Goal: Task Accomplishment & Management: Manage account settings

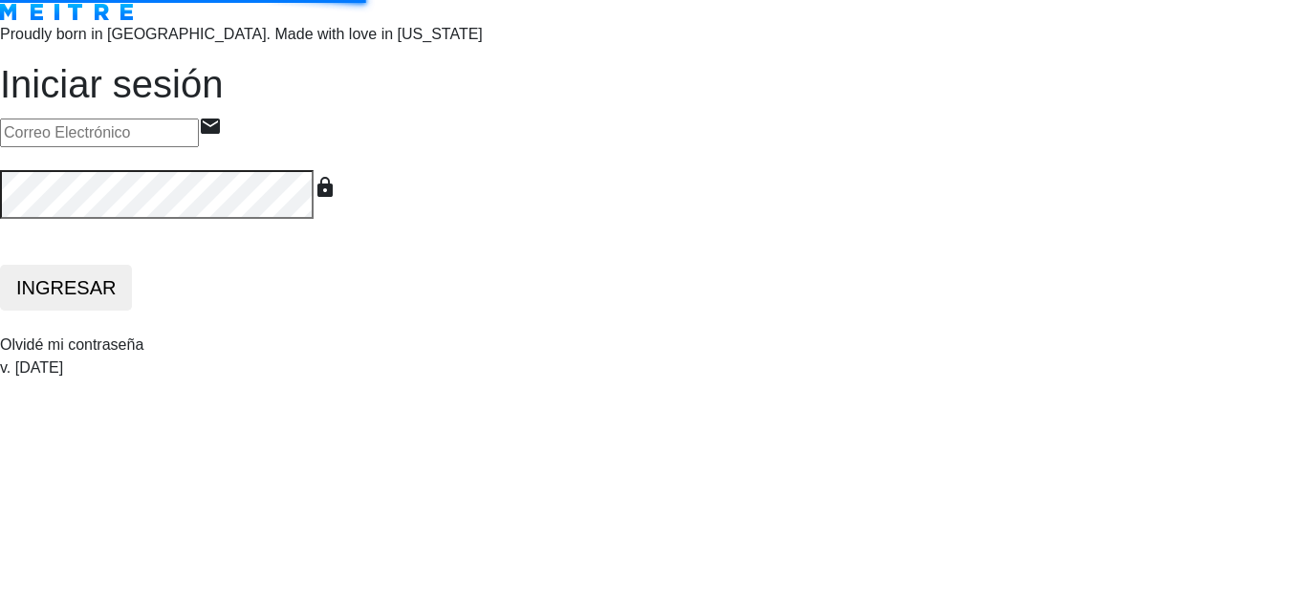
type input "[EMAIL_ADDRESS][DOMAIN_NAME]"
click at [132, 311] on button "INGRESAR" at bounding box center [66, 288] width 132 height 46
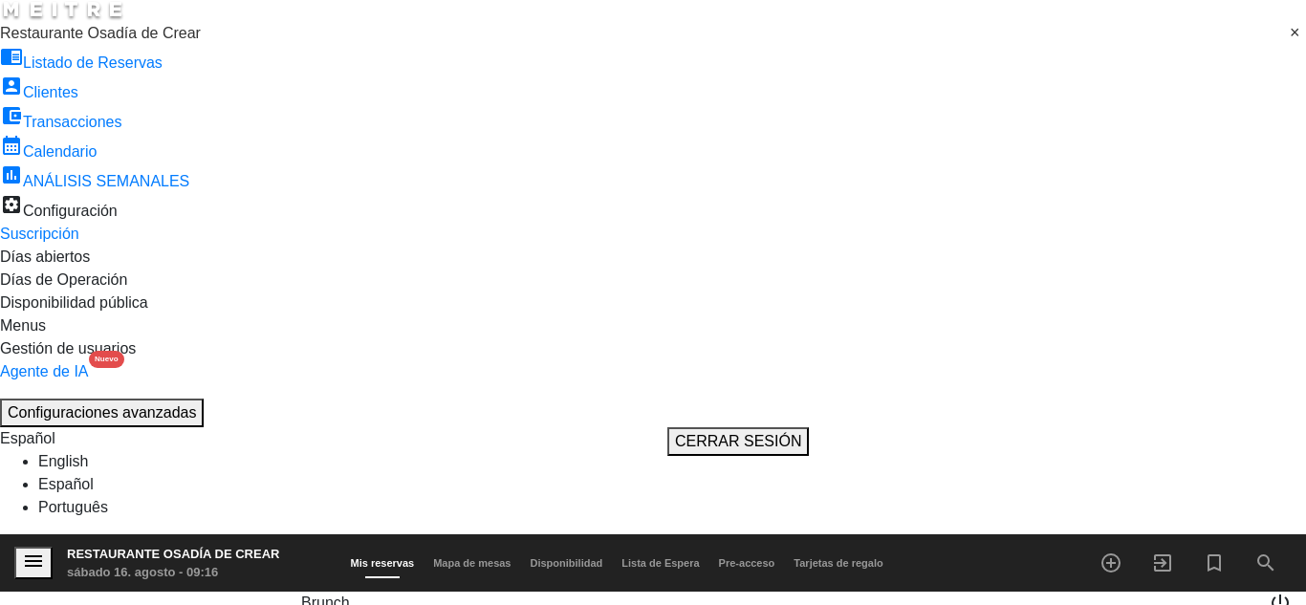
click at [350, 595] on span "Brunch" at bounding box center [325, 603] width 49 height 16
click at [350, 595] on span at bounding box center [350, 603] width 0 height 16
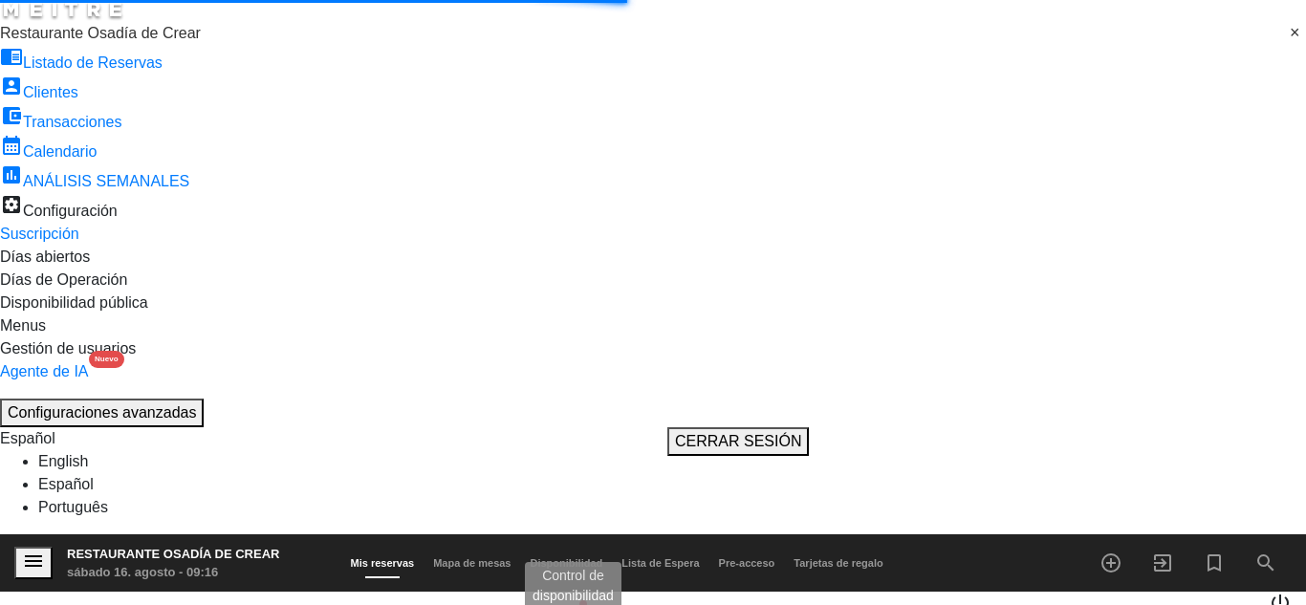
click at [579, 601] on span "pending_actions" at bounding box center [567, 612] width 23 height 23
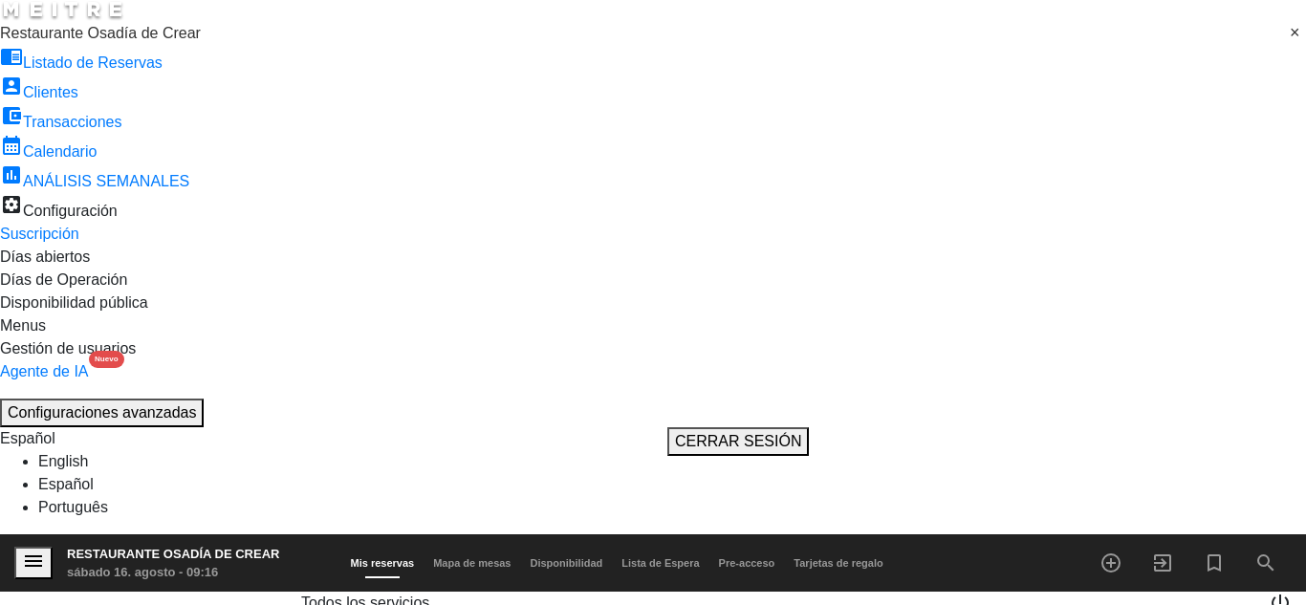
click at [35, 550] on icon "menu" at bounding box center [33, 561] width 23 height 23
click at [150, 41] on span "Restaurante Osadía de Crear" at bounding box center [100, 33] width 201 height 16
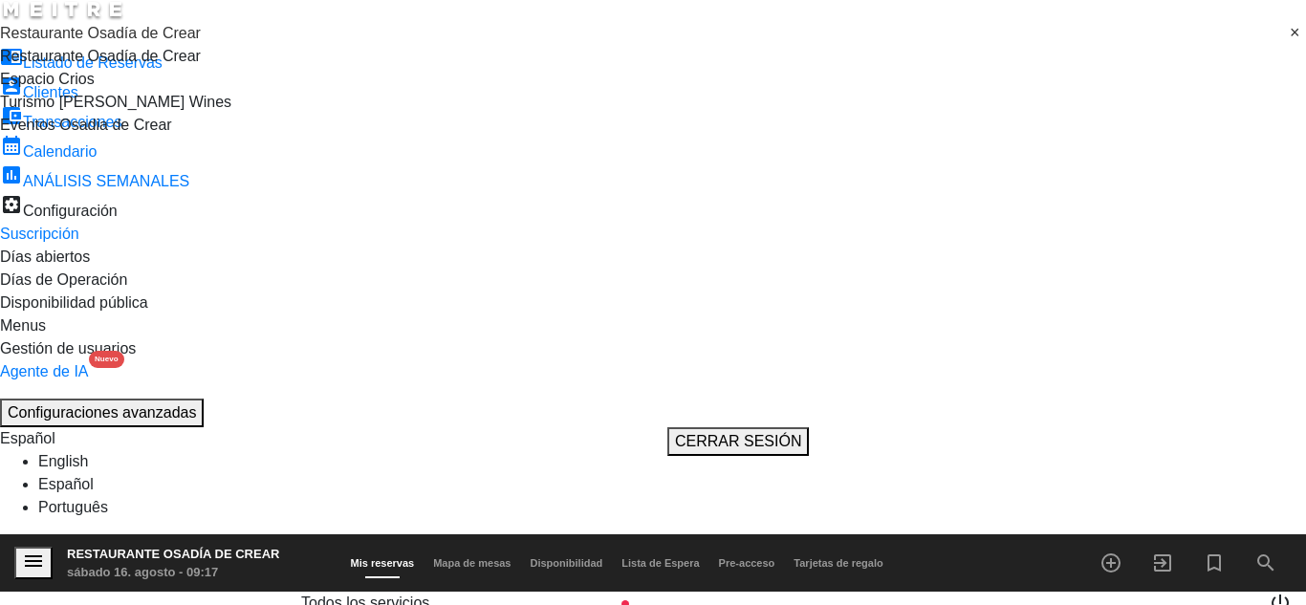
click at [130, 91] on div "Espacio Crios" at bounding box center [653, 79] width 1306 height 23
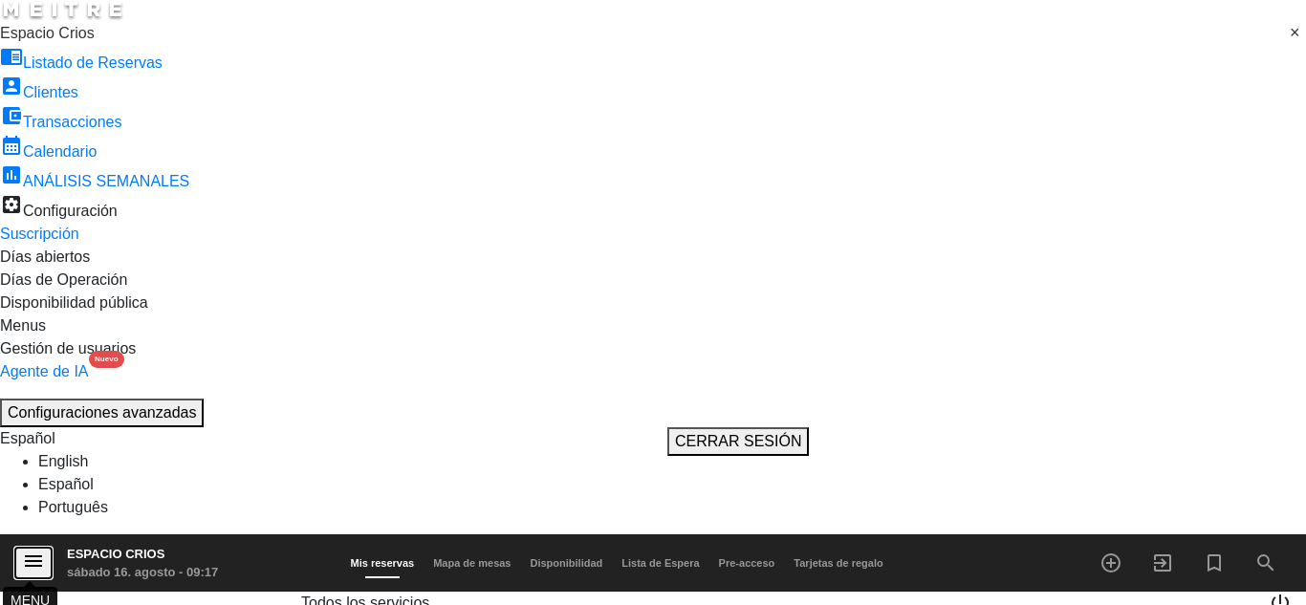
click at [42, 550] on icon "menu" at bounding box center [33, 561] width 23 height 23
click at [95, 41] on span "Espacio Crios" at bounding box center [47, 33] width 95 height 16
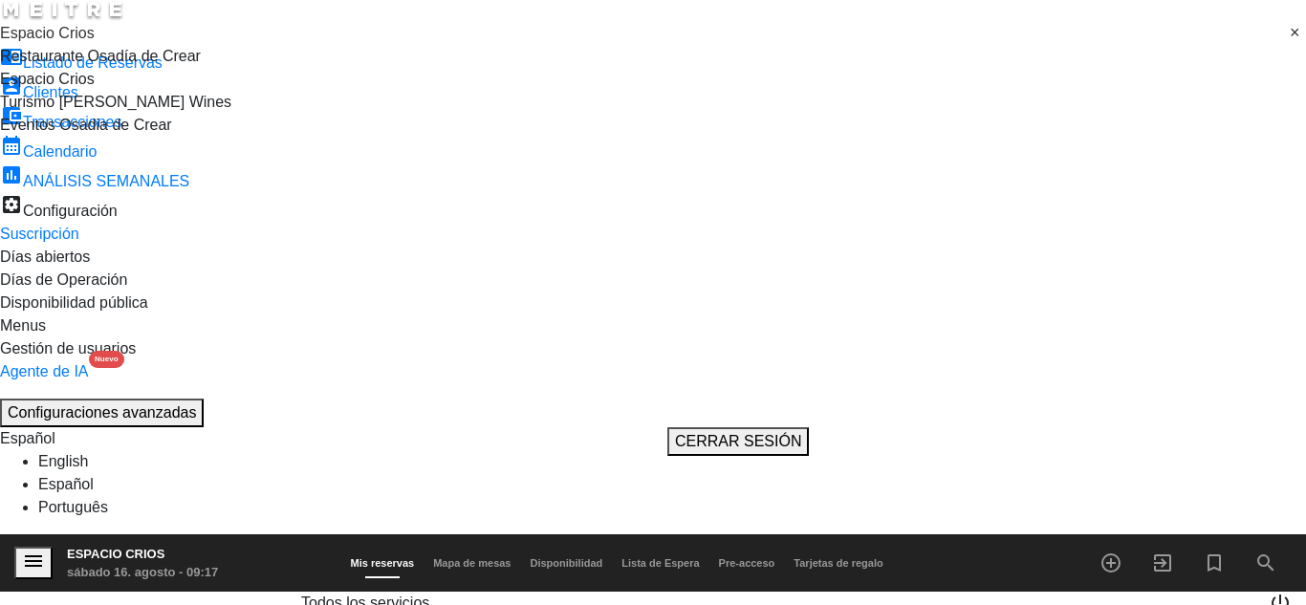
click at [103, 110] on span "Turismo [PERSON_NAME] Wines" at bounding box center [115, 102] width 231 height 16
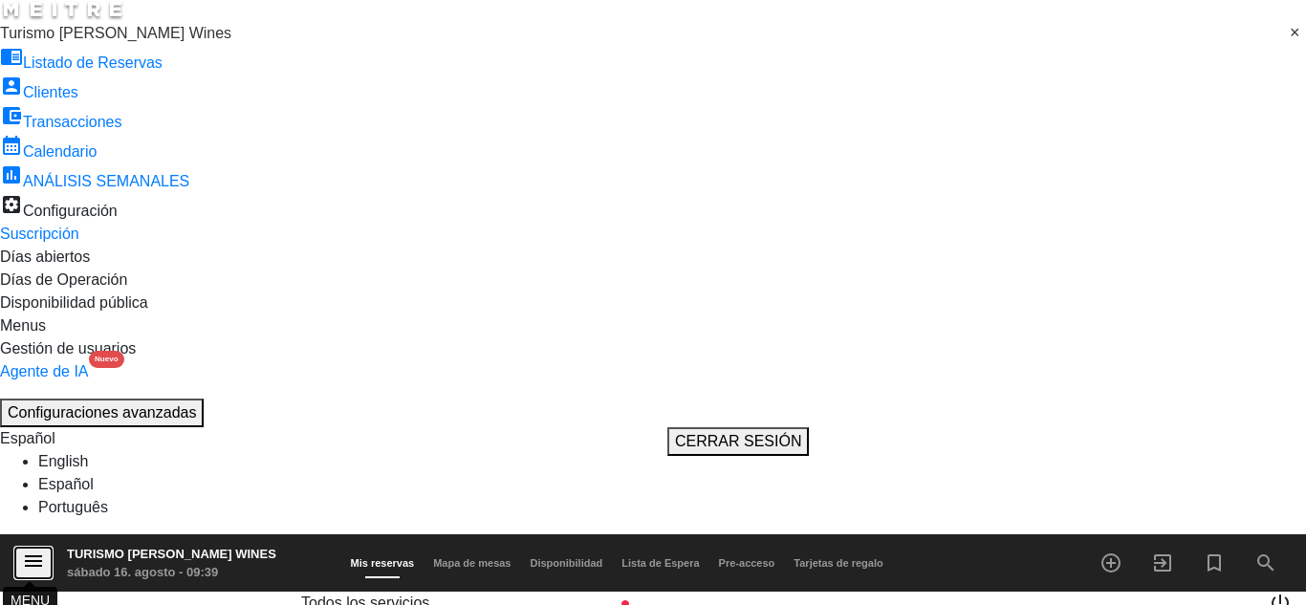
click at [29, 550] on icon "menu" at bounding box center [33, 561] width 23 height 23
click at [87, 41] on span "Turismo [PERSON_NAME] Wines" at bounding box center [115, 33] width 231 height 16
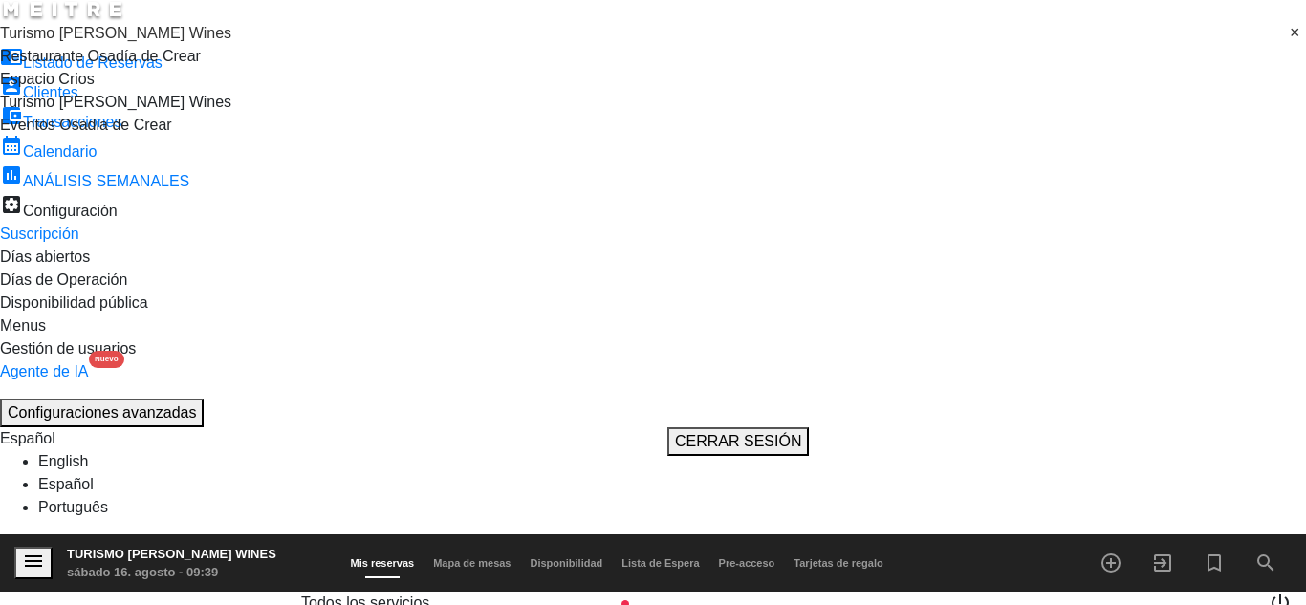
click at [188, 64] on span "Restaurante Osadía de Crear" at bounding box center [100, 56] width 201 height 16
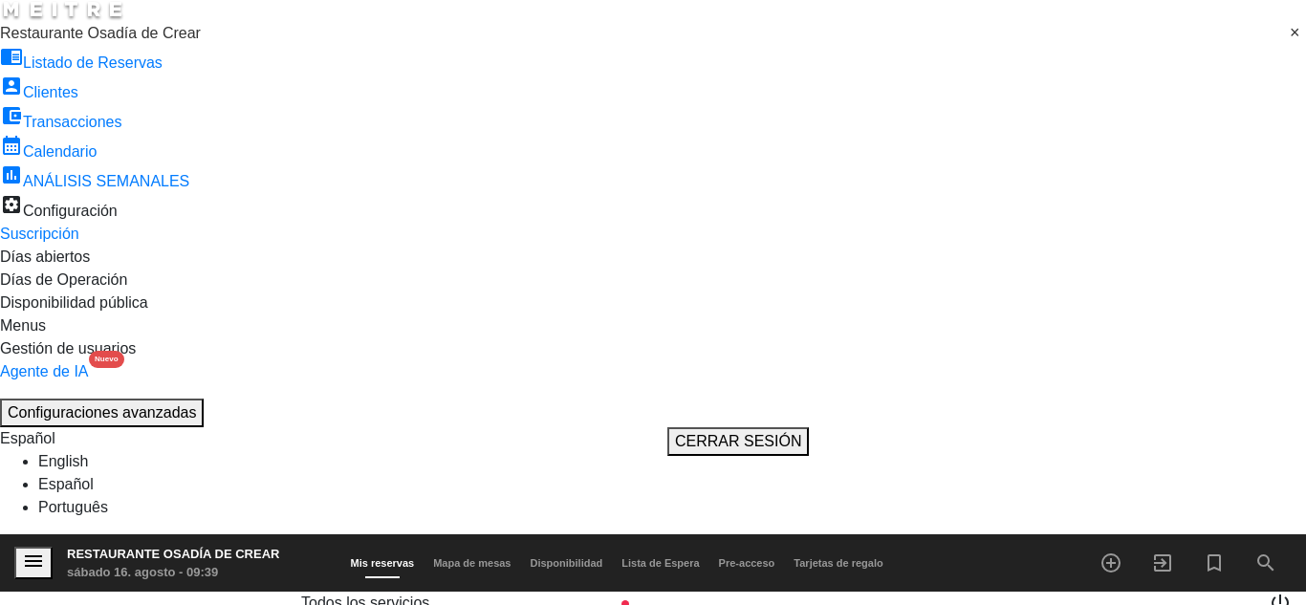
scroll to position [416, 0]
